Goal: Task Accomplishment & Management: Manage account settings

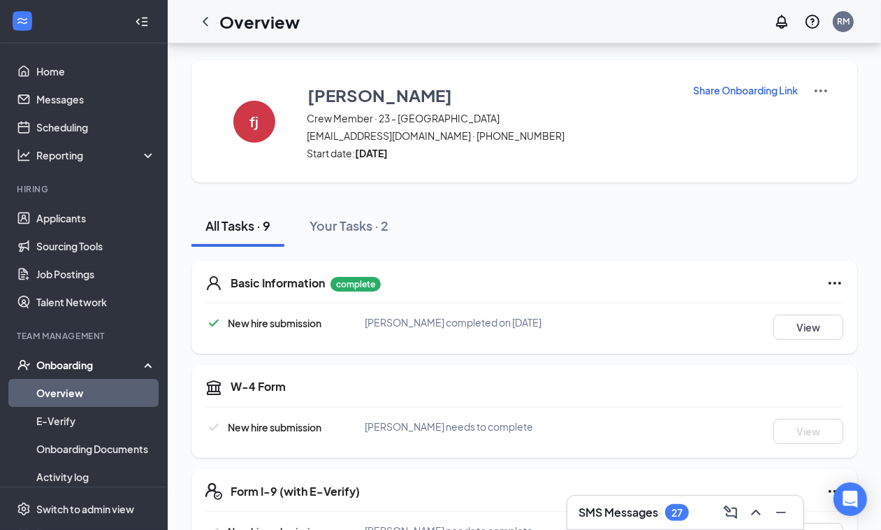
scroll to position [63, 0]
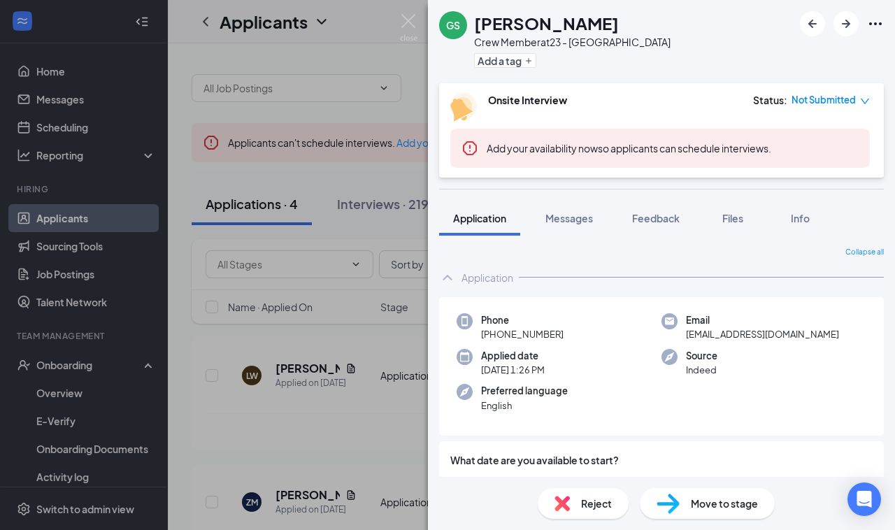
click at [326, 215] on div "GS [PERSON_NAME] Crew Member at 23 - Centerville Add a tag Onsite Interview Sta…" at bounding box center [447, 265] width 895 height 530
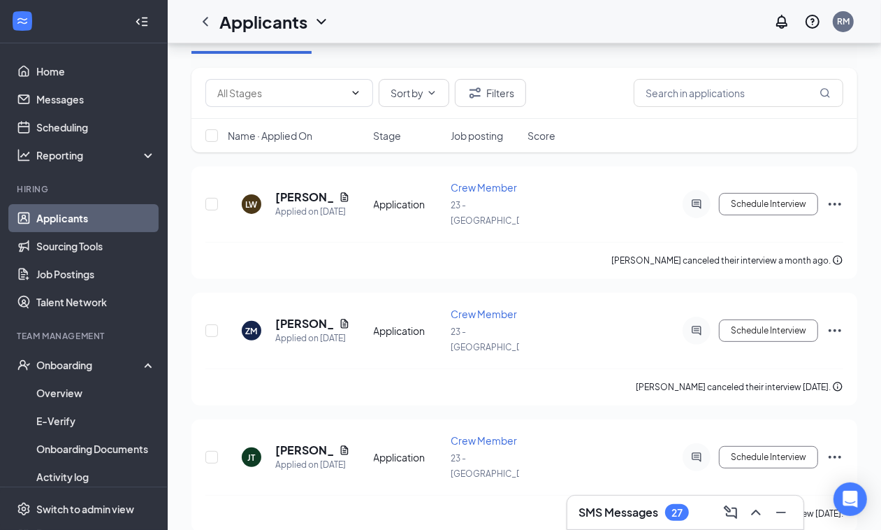
scroll to position [175, 0]
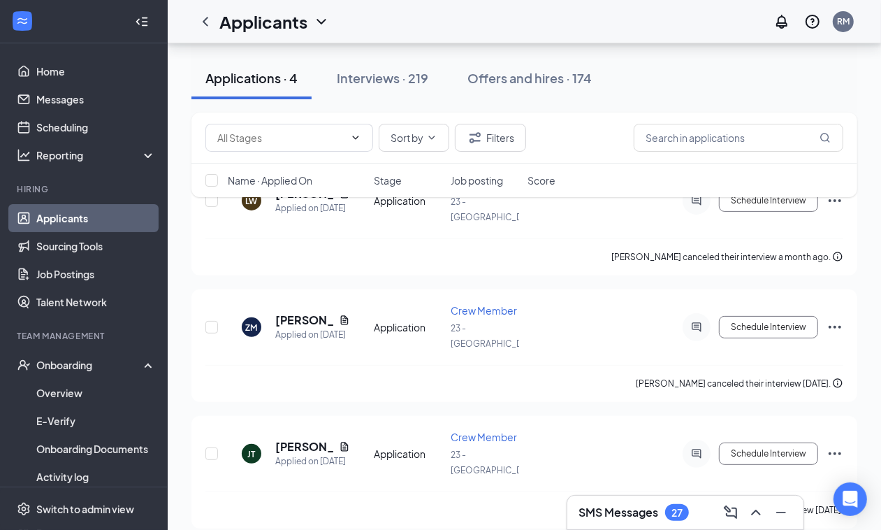
click at [640, 500] on div "SMS Messages 27" at bounding box center [686, 513] width 236 height 34
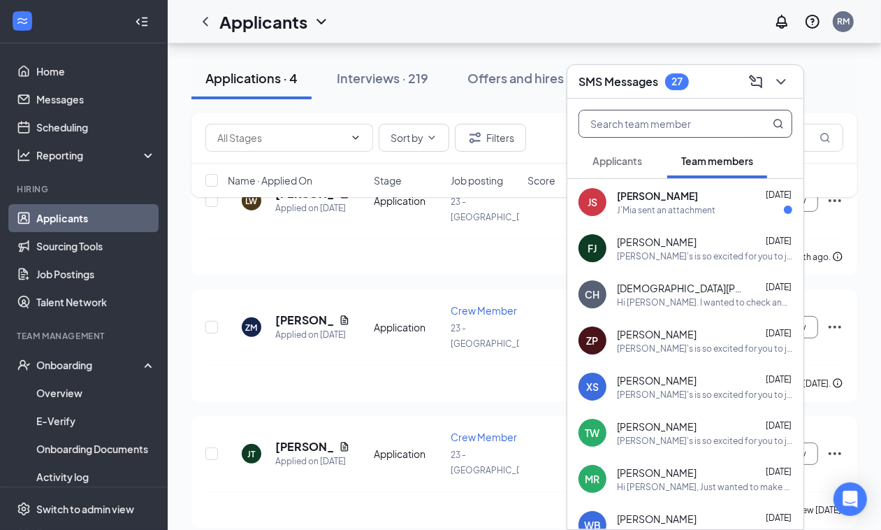
click at [619, 124] on input "text" at bounding box center [662, 123] width 166 height 27
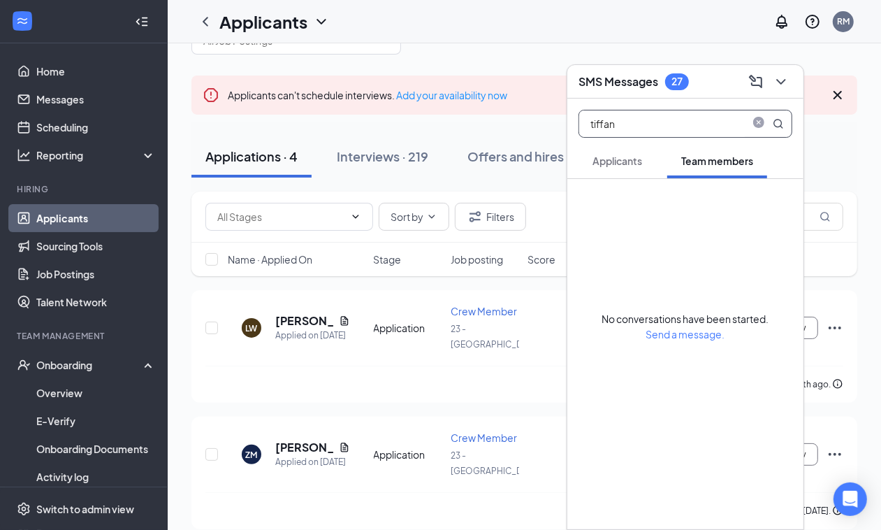
scroll to position [0, 0]
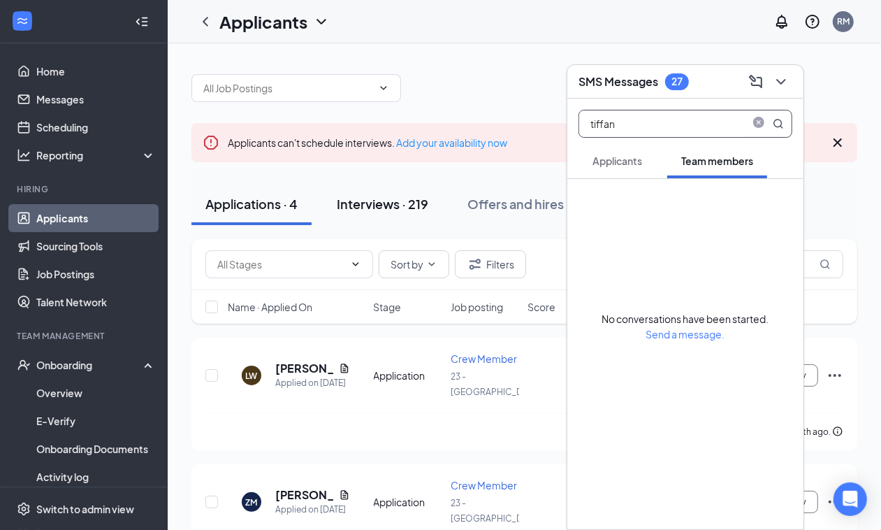
type input "tiffan"
click at [373, 191] on button "Interviews · 219" at bounding box center [383, 204] width 120 height 42
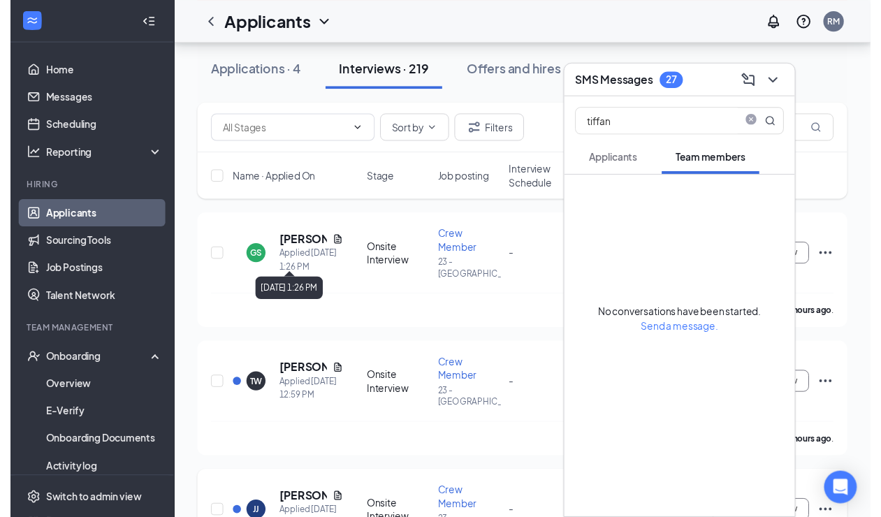
scroll to position [175, 0]
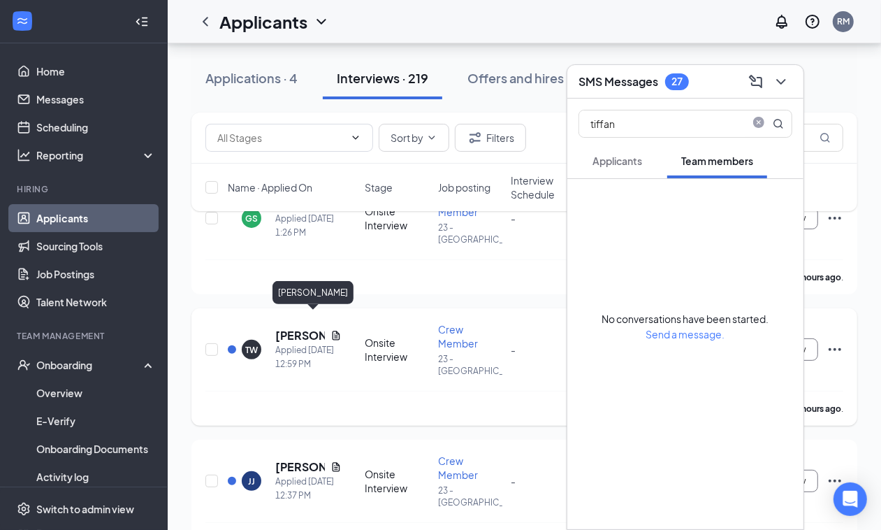
click at [277, 328] on h5 "[PERSON_NAME]" at bounding box center [300, 335] width 50 height 15
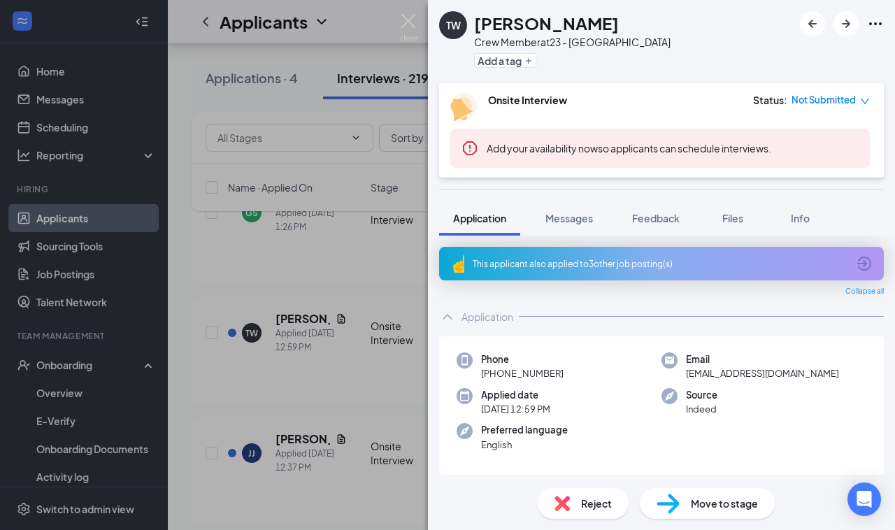
click at [282, 338] on div "TW [PERSON_NAME] Crew Member at 23 - Centerville Add a tag Onsite Interview Sta…" at bounding box center [447, 265] width 895 height 530
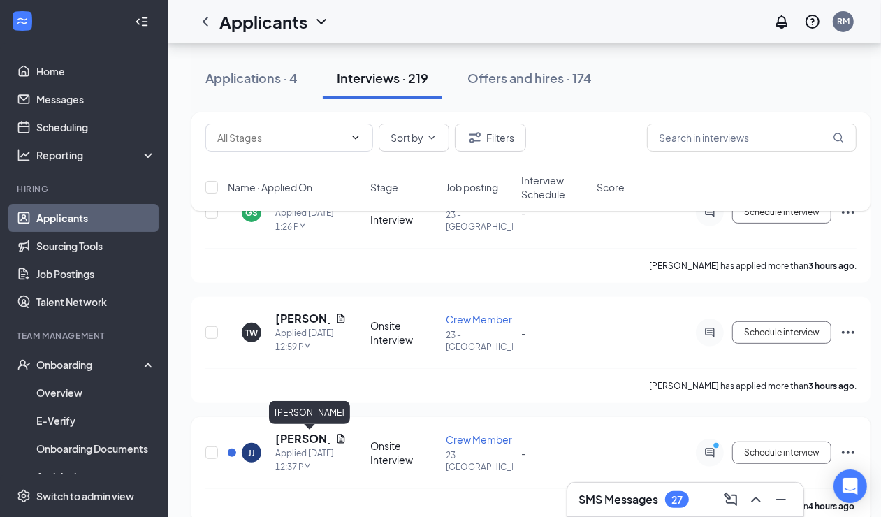
click at [302, 434] on h5 "[PERSON_NAME]" at bounding box center [302, 438] width 55 height 15
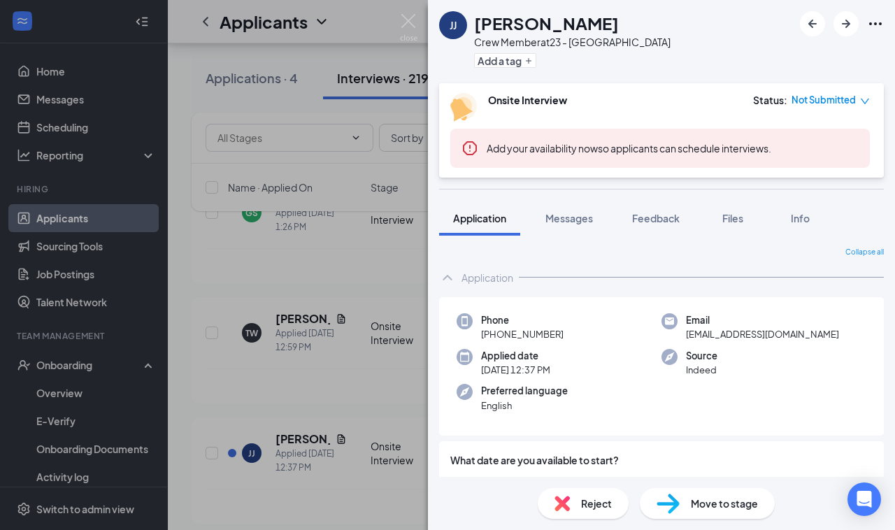
click at [292, 328] on div "[PERSON_NAME] Crew Member at 23 - Centerville Add a tag Onsite Interview Status…" at bounding box center [447, 265] width 895 height 530
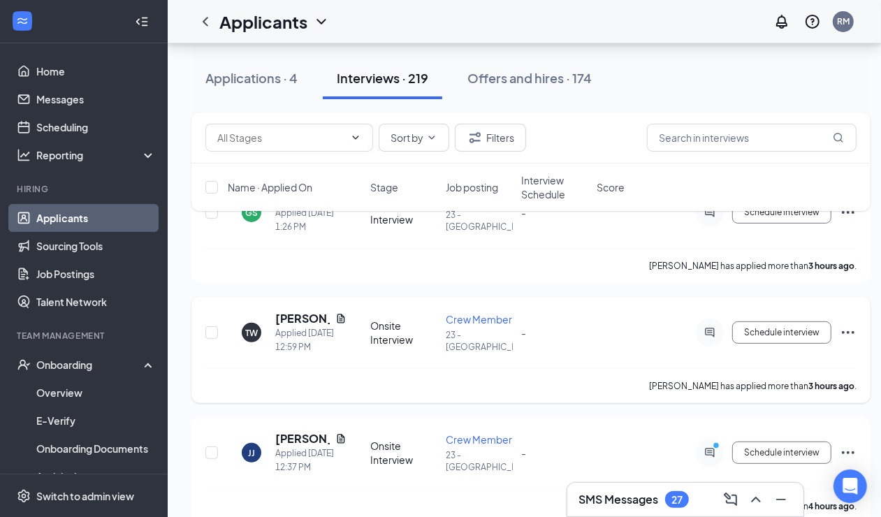
scroll to position [262, 0]
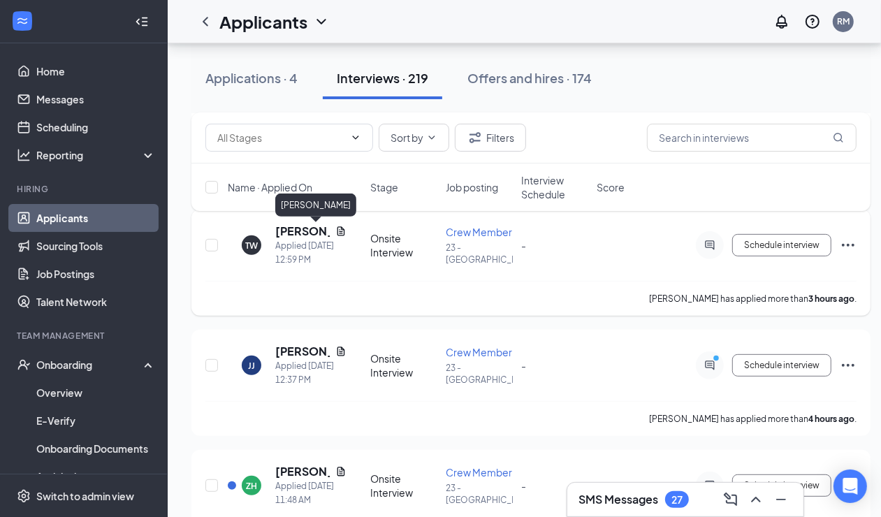
click at [291, 231] on h5 "[PERSON_NAME]" at bounding box center [302, 231] width 55 height 15
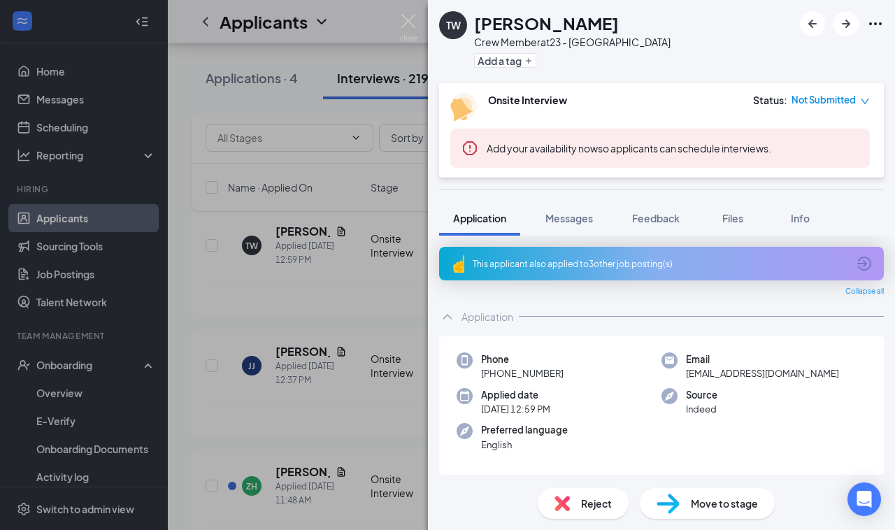
click at [259, 143] on div "TW [PERSON_NAME] Crew Member at 23 - Centerville Add a tag Onsite Interview Sta…" at bounding box center [447, 265] width 895 height 530
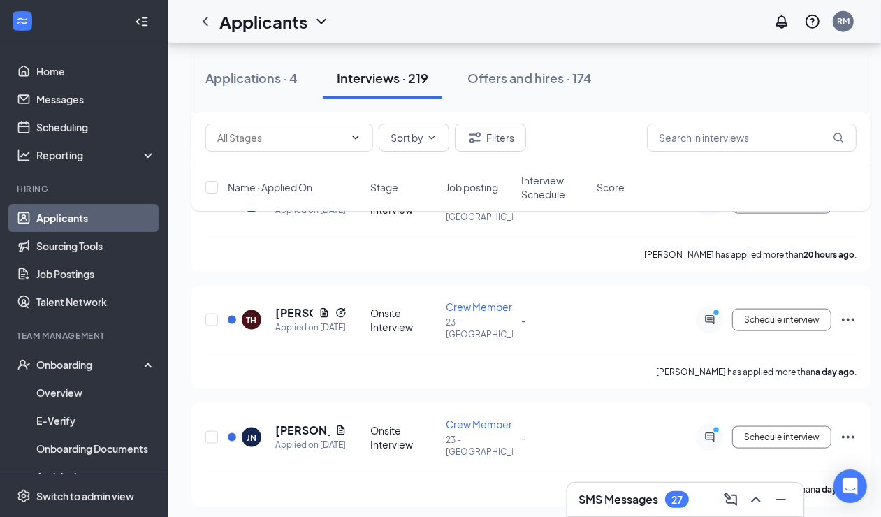
scroll to position [1041, 0]
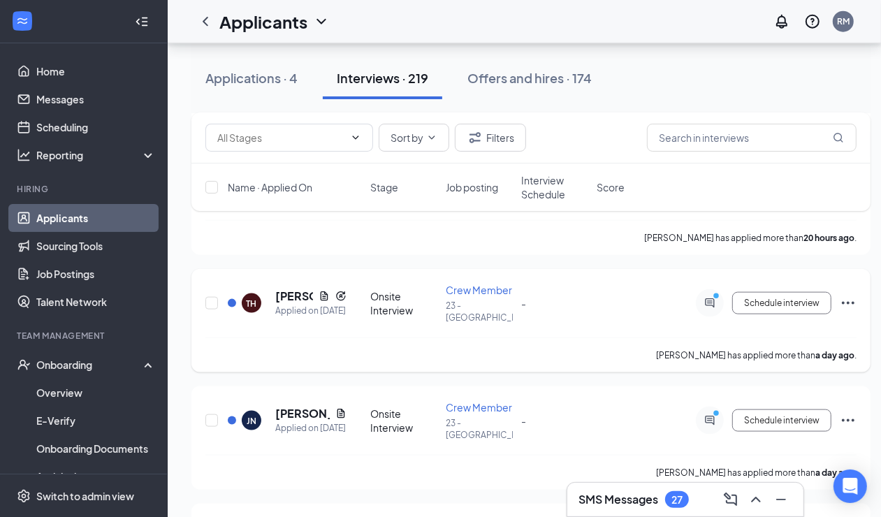
click at [709, 315] on div at bounding box center [710, 303] width 28 height 28
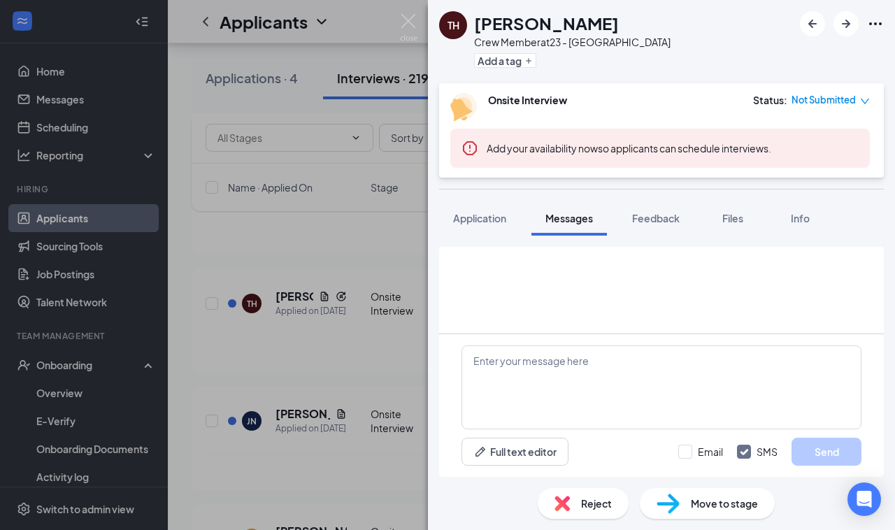
click at [324, 241] on div "TH [PERSON_NAME] Crew Member at 23 - Centerville Add a tag Onsite Interview Sta…" at bounding box center [447, 265] width 895 height 530
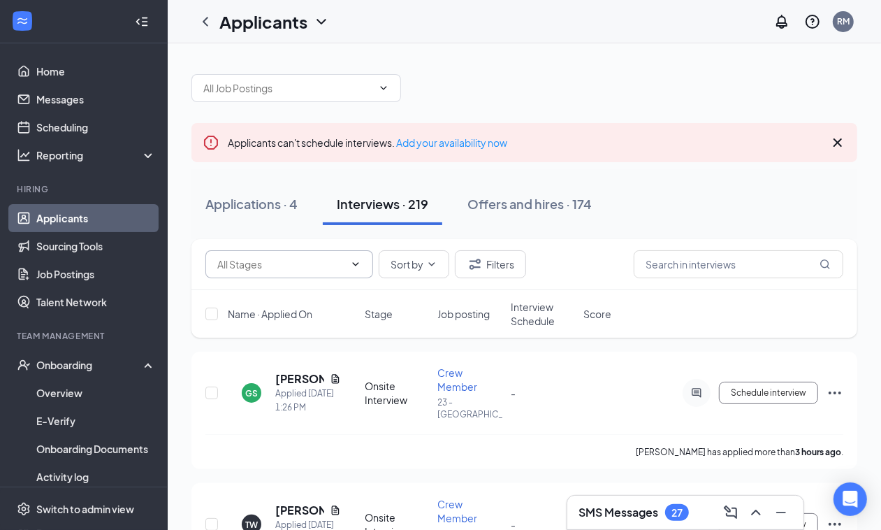
click at [353, 261] on icon "ChevronDown" at bounding box center [355, 264] width 11 height 11
click at [277, 283] on div "Onsite Interview (10098)" at bounding box center [284, 289] width 110 height 15
type input "Onsite Interview (10098)"
click at [578, 64] on div at bounding box center [525, 81] width 666 height 42
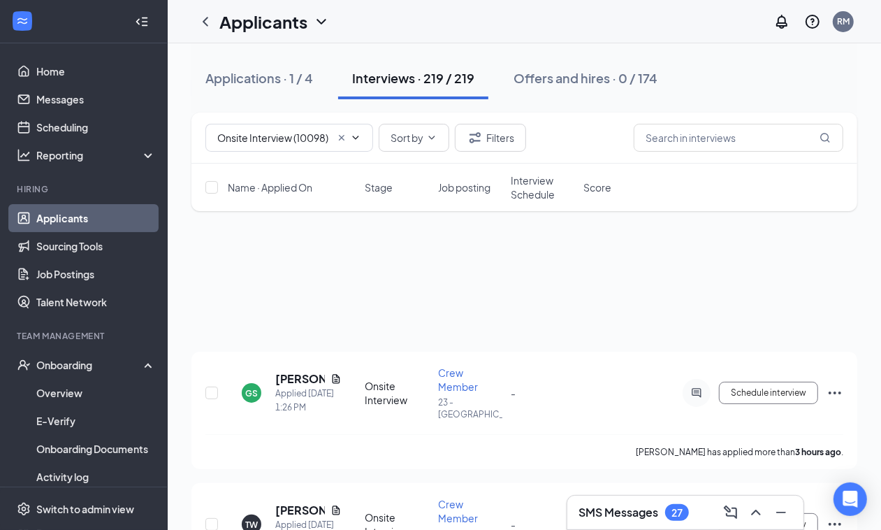
scroll to position [699, 0]
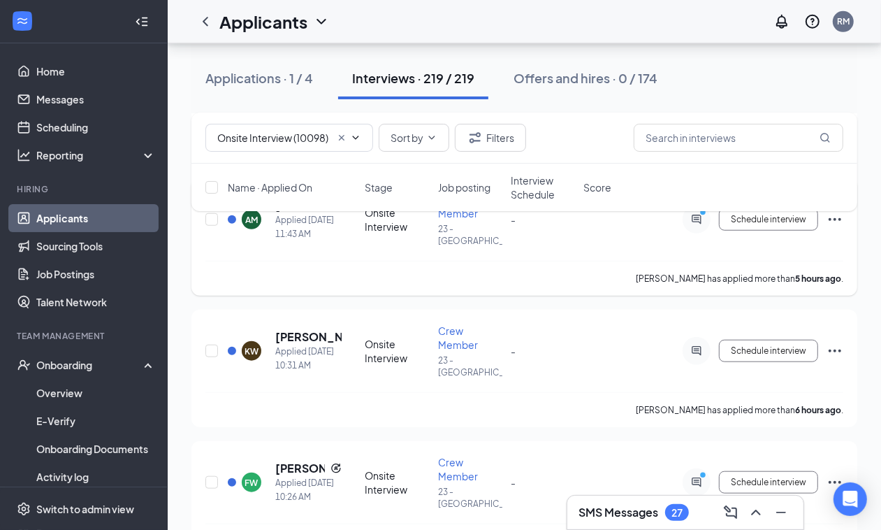
drag, startPoint x: 442, startPoint y: 334, endPoint x: 287, endPoint y: 227, distance: 187.9
click at [287, 261] on div "[PERSON_NAME] has applied more than 5 hours ago ." at bounding box center [524, 278] width 638 height 35
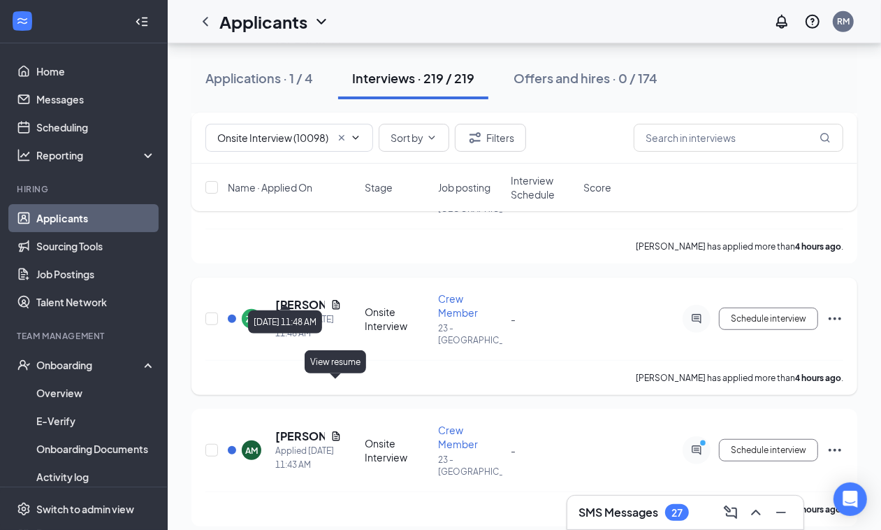
scroll to position [524, 0]
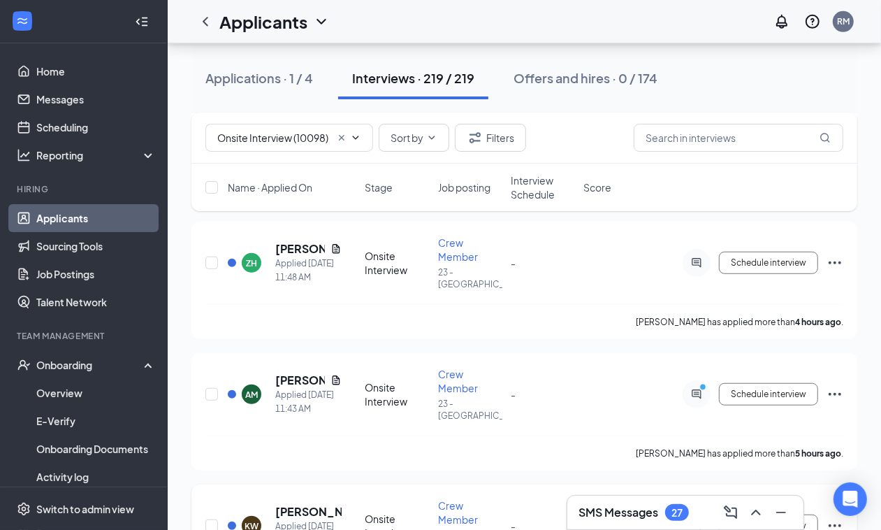
drag, startPoint x: 382, startPoint y: 472, endPoint x: 390, endPoint y: 472, distance: 7.7
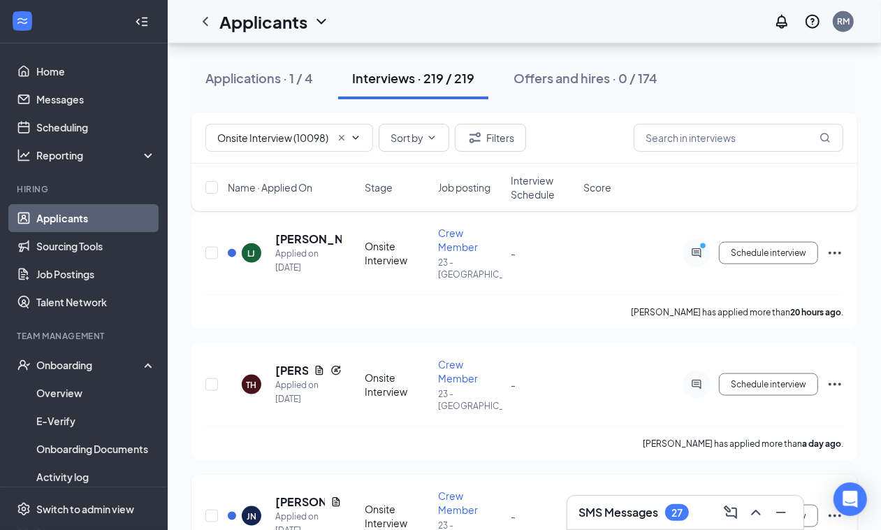
scroll to position [1136, 0]
